Goal: Find specific page/section: Find specific page/section

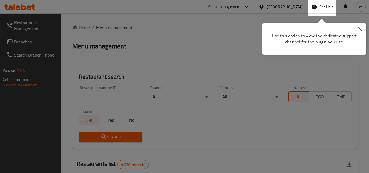
click at [361, 29] on icon "Close" at bounding box center [361, 29] width 4 height 4
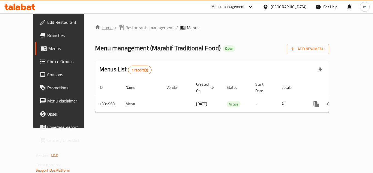
click at [95, 25] on link "Home" at bounding box center [103, 27] width 17 height 7
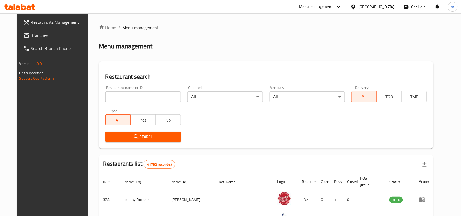
click at [31, 36] on span "Branches" at bounding box center [60, 35] width 59 height 7
